Goal: Task Accomplishment & Management: Use online tool/utility

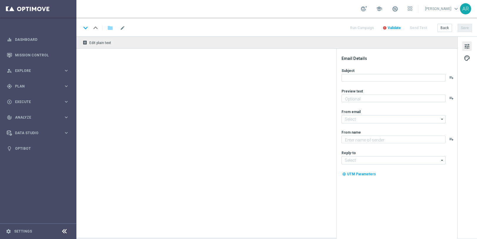
type textarea "Jogue O ViraLata Caramelo! Aposte apenas R$ 20 nos slots selecionados para gara…"
type textarea "Lottoland"
type input "[EMAIL_ADDRESS][DOMAIN_NAME]"
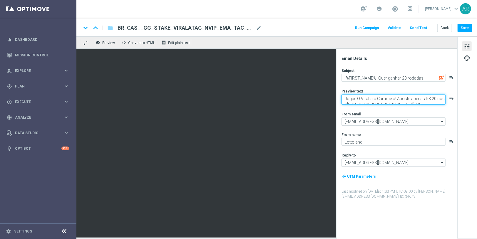
click at [373, 100] on textarea "Jogue O ViraLata Caramelo! Aposte apenas R$ 20 nos slots selecionados para gara…" at bounding box center [393, 100] width 104 height 10
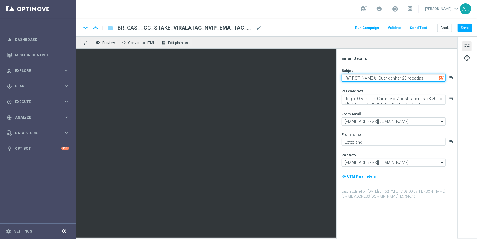
click at [360, 75] on textarea "[%FIRST_NAME%] Quer ganhar 20 rodadas [DEMOGRAPHIC_DATA]?" at bounding box center [393, 78] width 104 height 8
click at [468, 47] on span "tune" at bounding box center [467, 47] width 6 height 8
click at [465, 47] on span "tune" at bounding box center [467, 47] width 6 height 8
